Goal: Find specific page/section: Find specific page/section

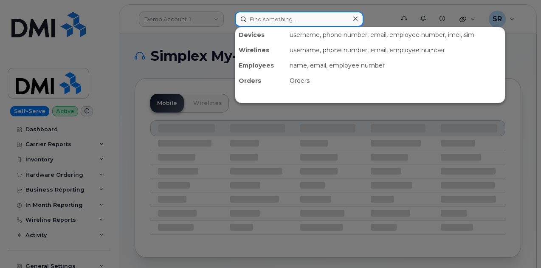
click at [266, 19] on input at bounding box center [299, 18] width 129 height 15
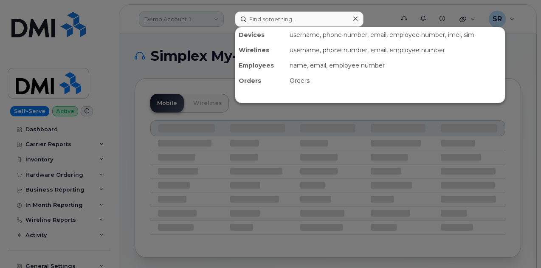
click at [202, 23] on div at bounding box center [270, 134] width 541 height 268
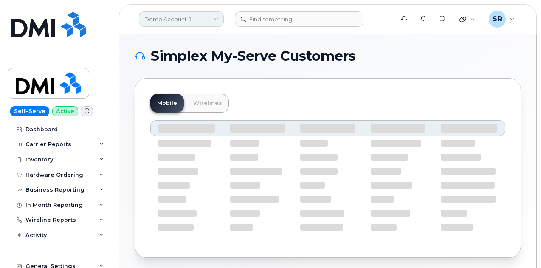
click at [195, 20] on link "Demo Account 1" at bounding box center [181, 18] width 85 height 15
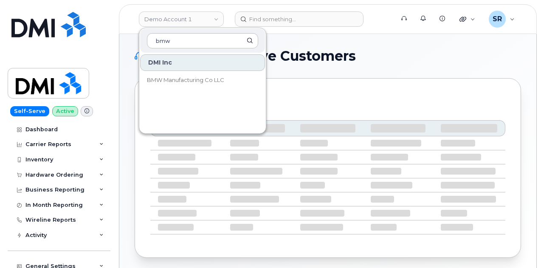
type input "bmw"
click at [177, 62] on div "DMI Inc" at bounding box center [202, 62] width 125 height 17
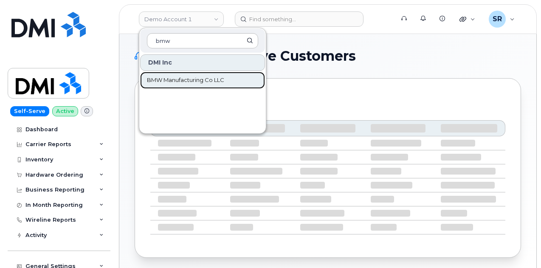
click at [208, 79] on span "BMW Manufacturing Co LLC" at bounding box center [185, 80] width 77 height 8
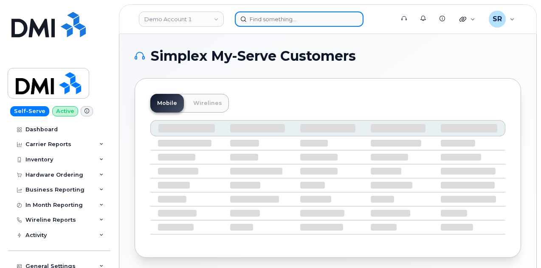
click at [279, 25] on input at bounding box center [299, 18] width 129 height 15
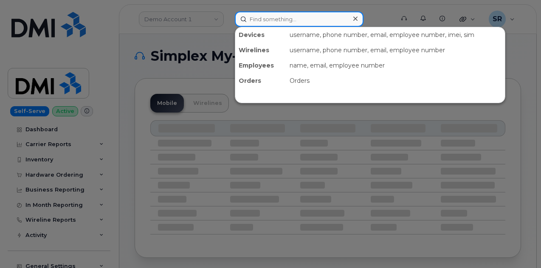
paste input "QTC9795"
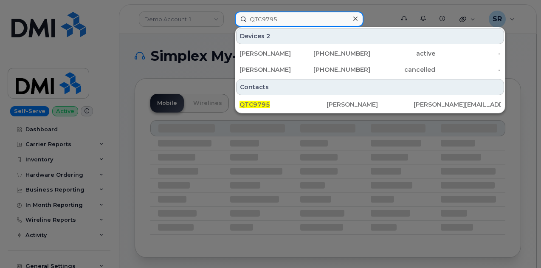
type input "QTC9795"
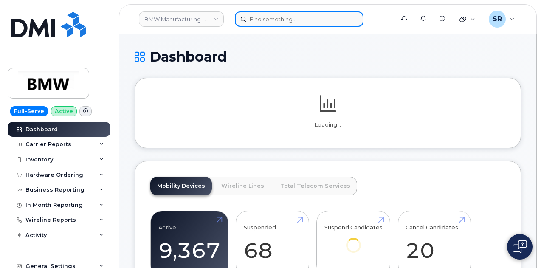
click at [278, 22] on input at bounding box center [299, 18] width 129 height 15
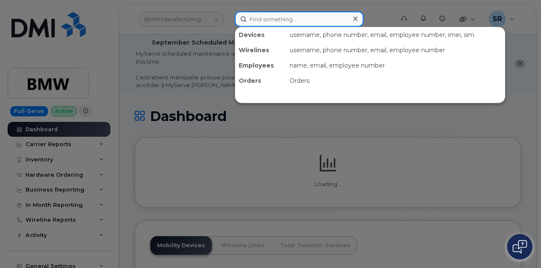
paste input "QTC9795"
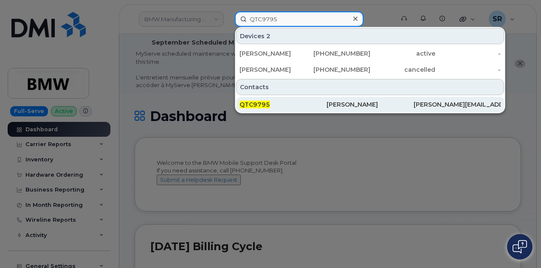
type input "QTC9795"
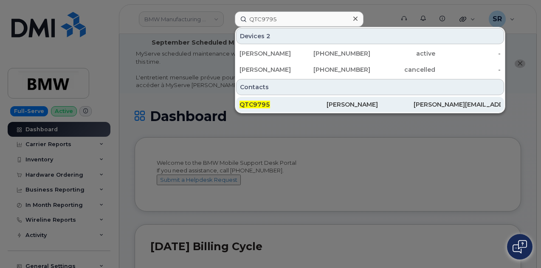
click at [296, 104] on div "QTC9795" at bounding box center [282, 104] width 87 height 8
click at [375, 106] on div "[PERSON_NAME]" at bounding box center [369, 104] width 87 height 8
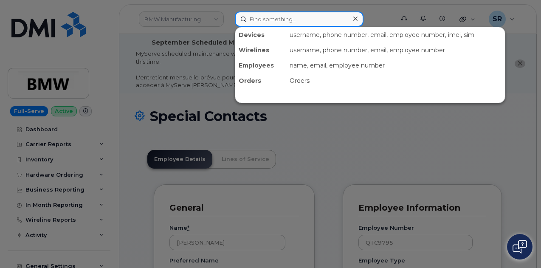
click at [323, 22] on input at bounding box center [299, 18] width 129 height 15
paste input "QTC9795"
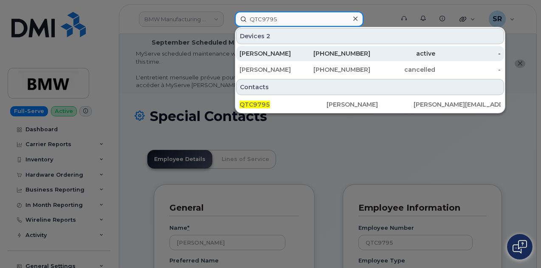
type input "QTC9795"
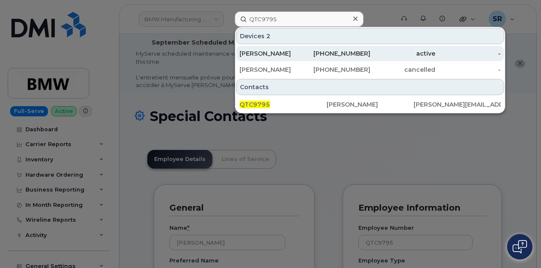
click at [330, 49] on div "[PHONE_NUMBER]" at bounding box center [337, 53] width 65 height 8
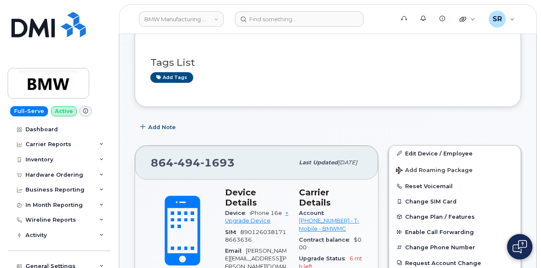
scroll to position [251, 0]
